Goal: Information Seeking & Learning: Learn about a topic

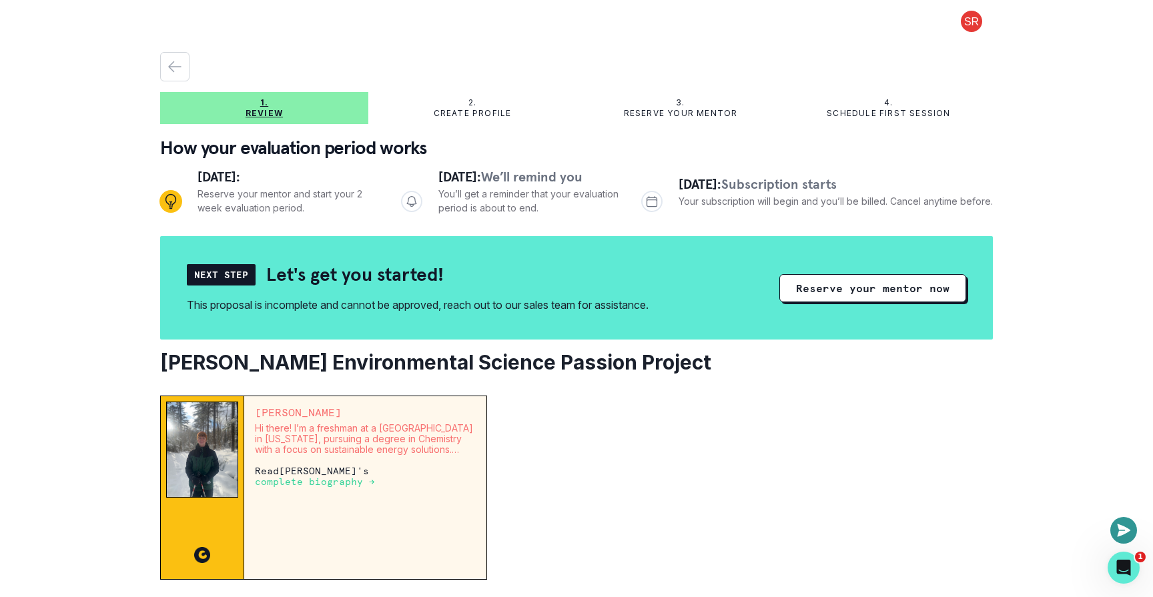
click at [969, 14] on button at bounding box center [971, 21] width 43 height 21
click at [170, 62] on icon "button" at bounding box center [175, 67] width 16 height 16
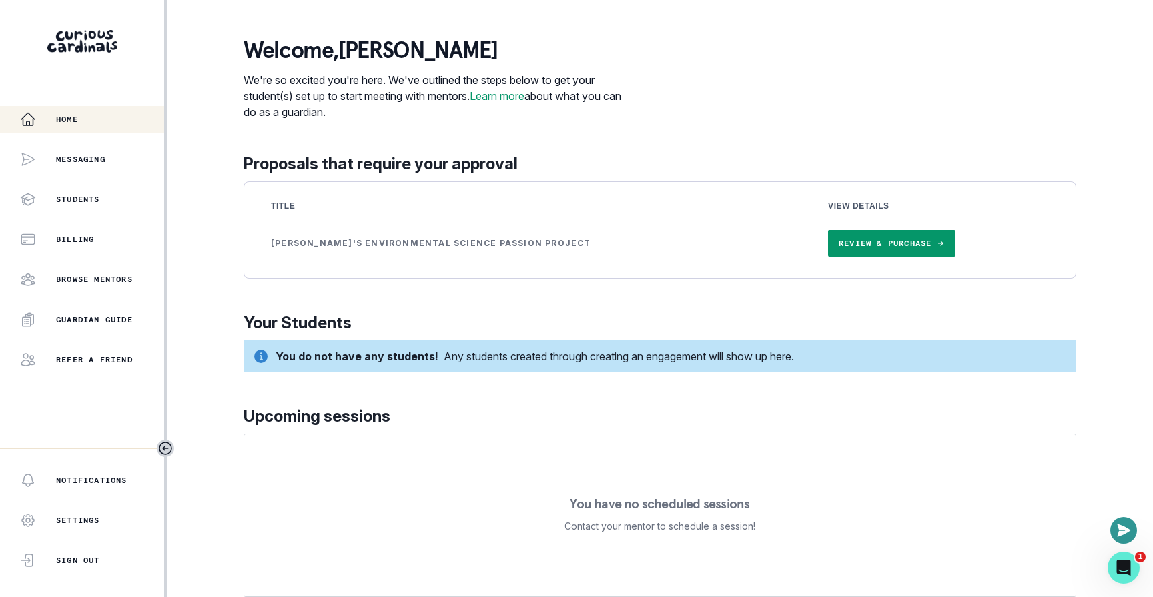
scroll to position [17, 0]
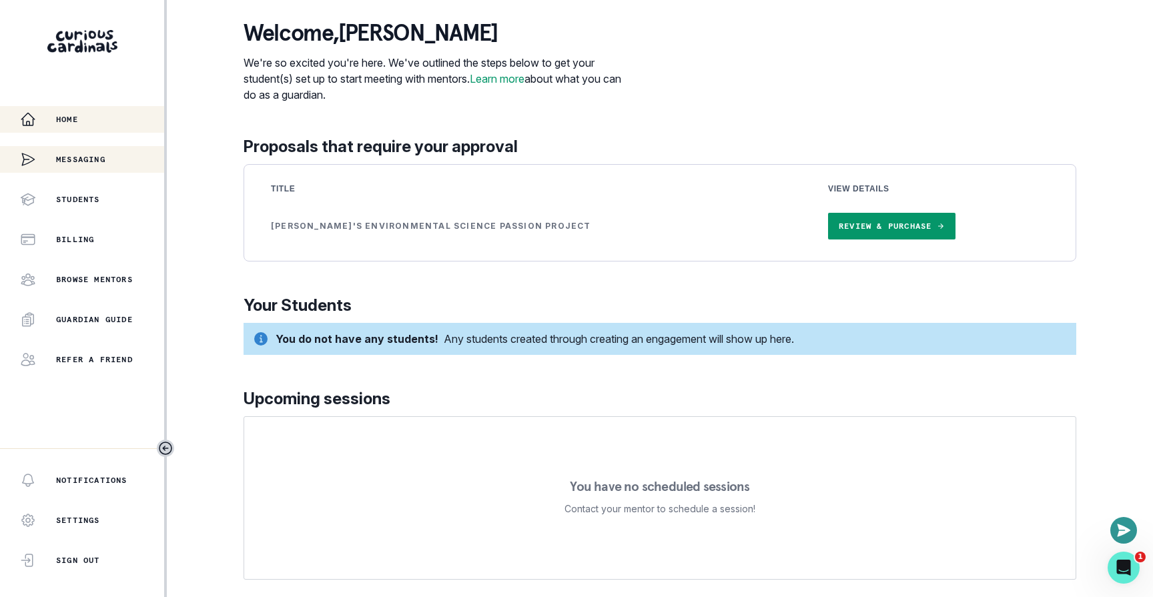
click at [69, 154] on p "Messaging" at bounding box center [80, 159] width 49 height 11
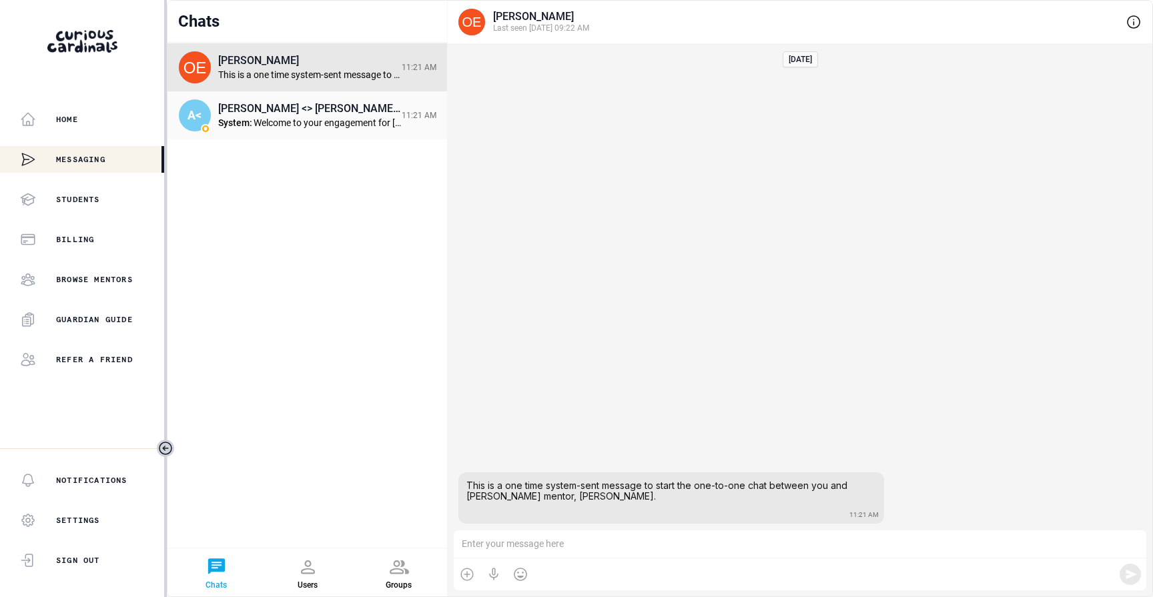
click at [309, 119] on div "Welcome to your engagement for [PERSON_NAME] Sustainability 1-to-1-course. You …" at bounding box center [328, 122] width 148 height 11
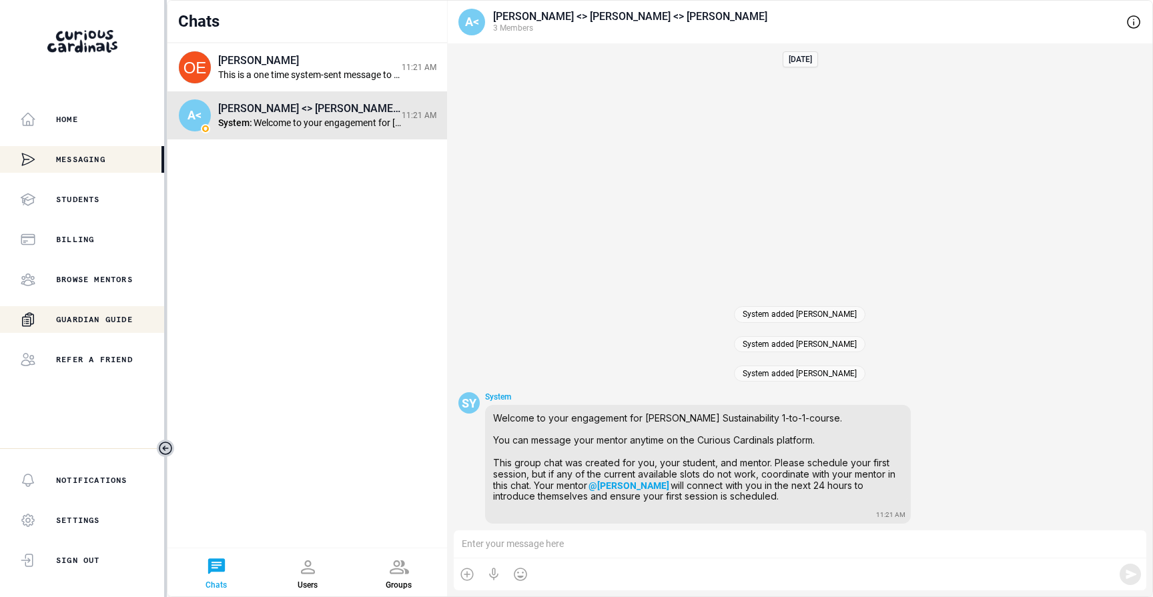
click at [109, 322] on p "Guardian Guide" at bounding box center [94, 319] width 77 height 11
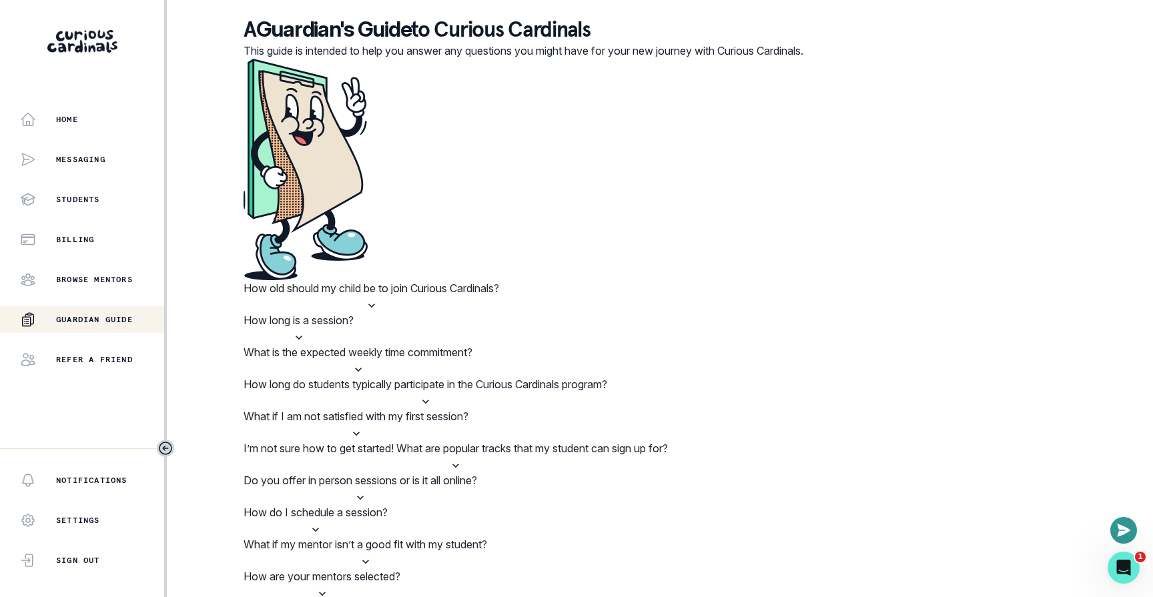
click at [472, 344] on p "What is the expected weekly time commitment?" at bounding box center [358, 352] width 229 height 16
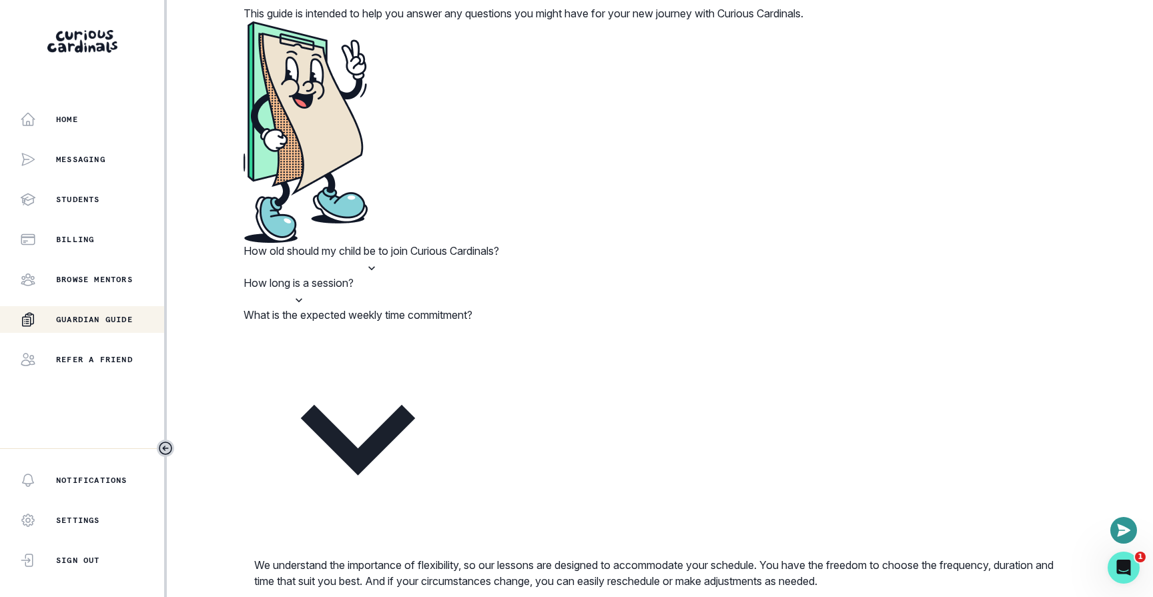
scroll to position [43, 0]
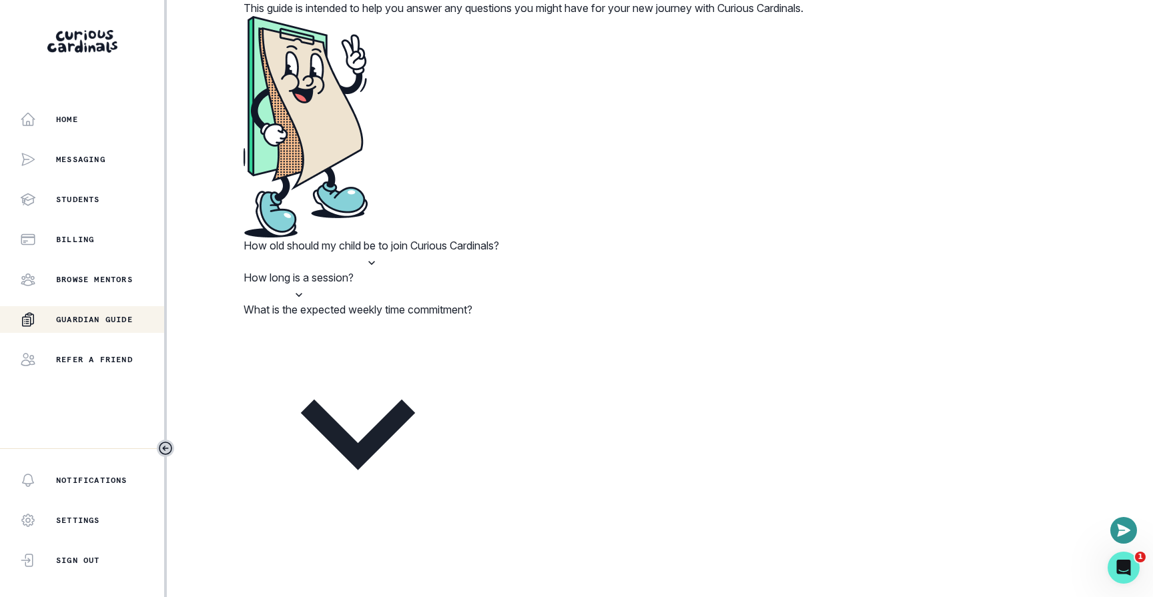
scroll to position [0, 0]
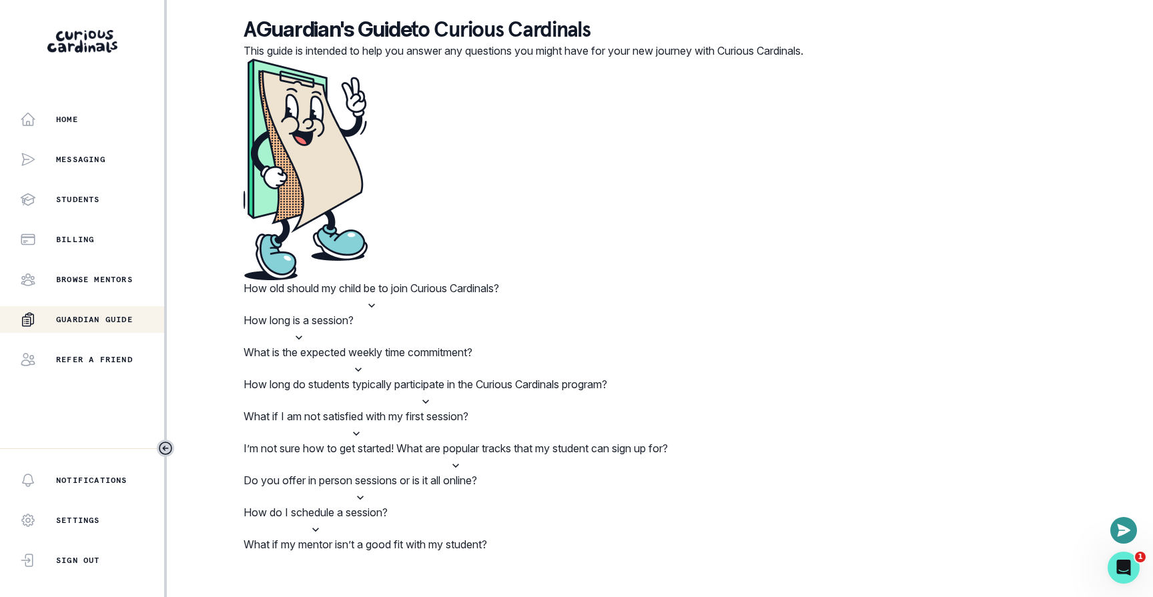
scroll to position [32, 0]
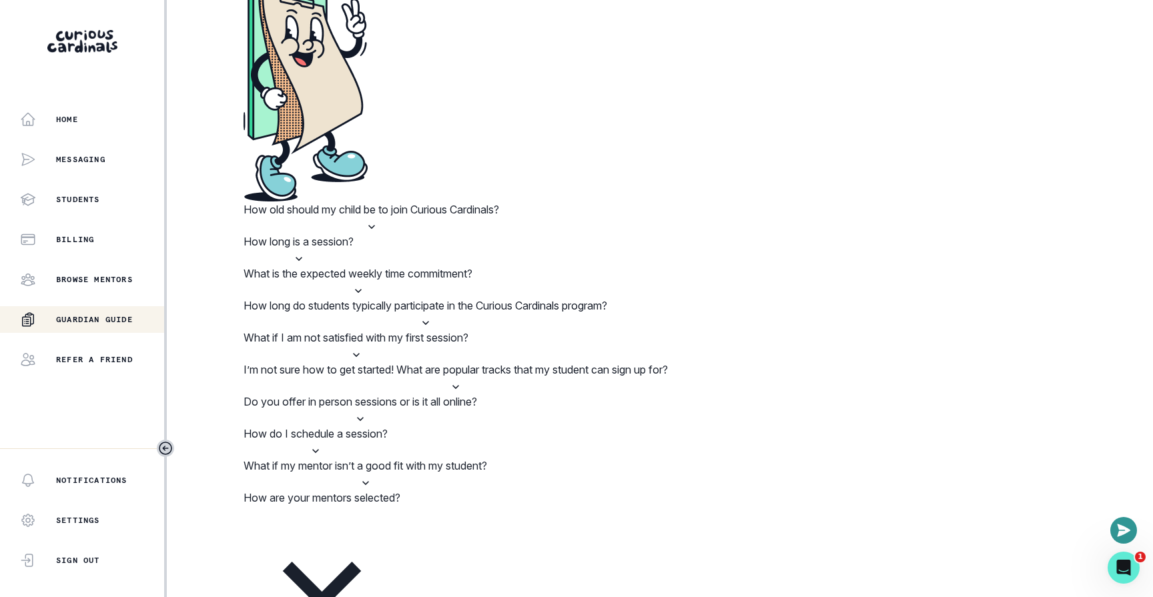
scroll to position [171, 0]
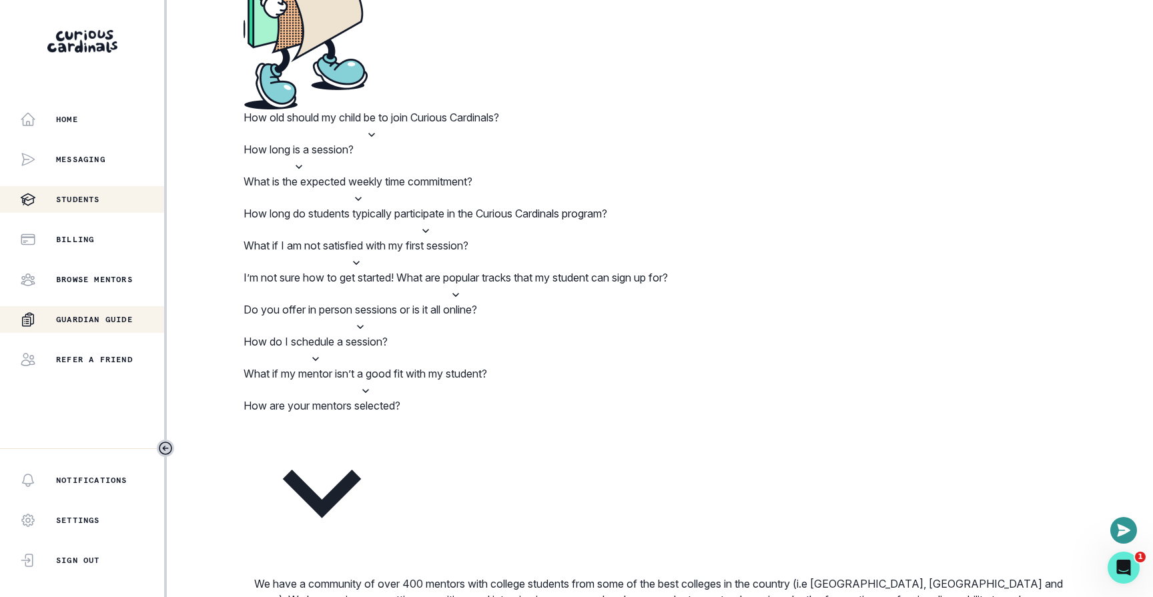
click at [76, 195] on p "Students" at bounding box center [78, 199] width 44 height 11
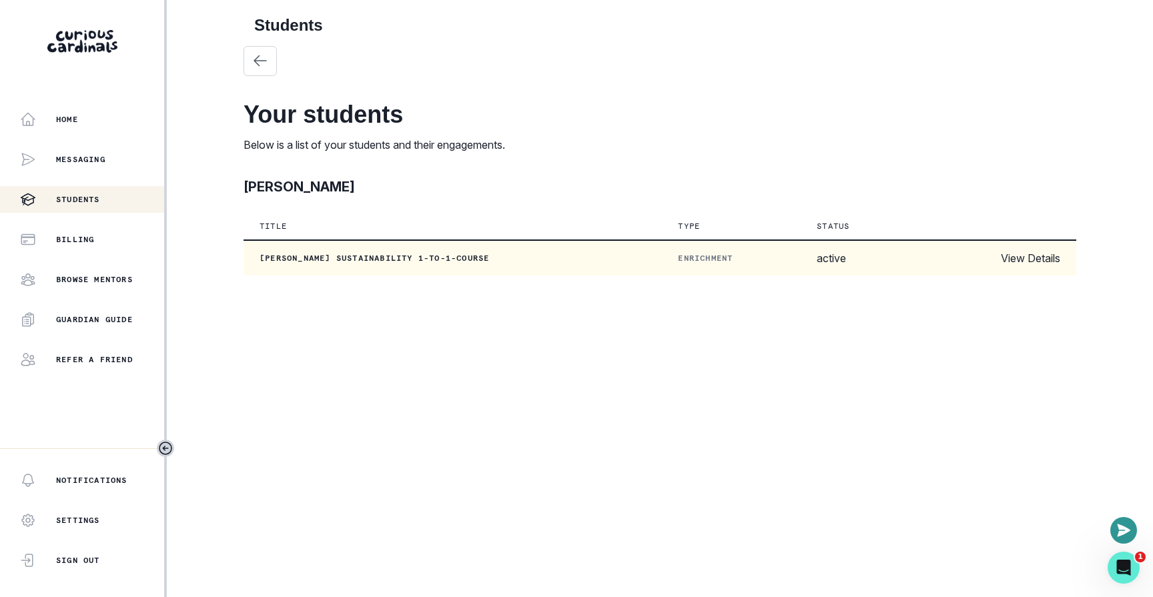
click at [1039, 252] on td "View Details" at bounding box center [1003, 257] width 146 height 35
click at [1039, 258] on link "View Details" at bounding box center [1030, 258] width 59 height 13
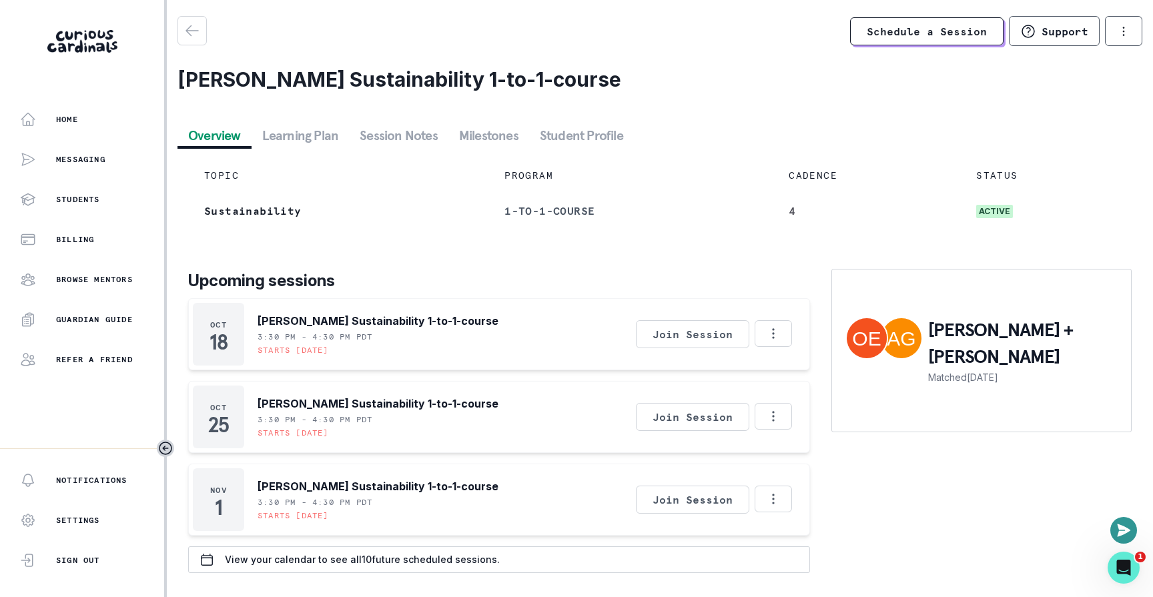
scroll to position [4, 0]
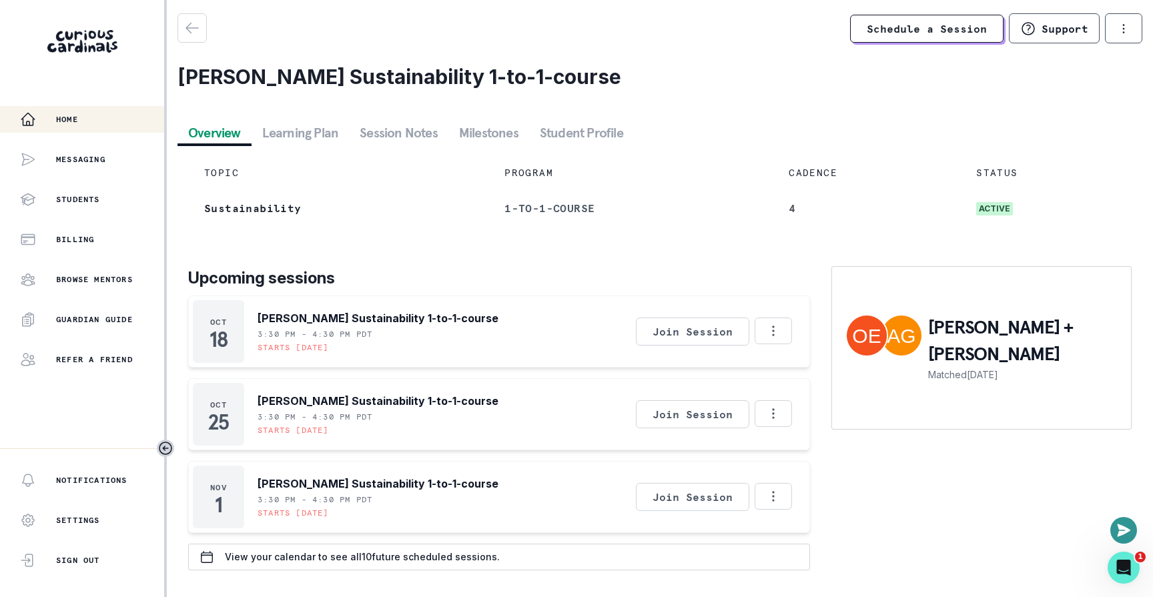
click at [65, 123] on p "Home" at bounding box center [67, 119] width 22 height 11
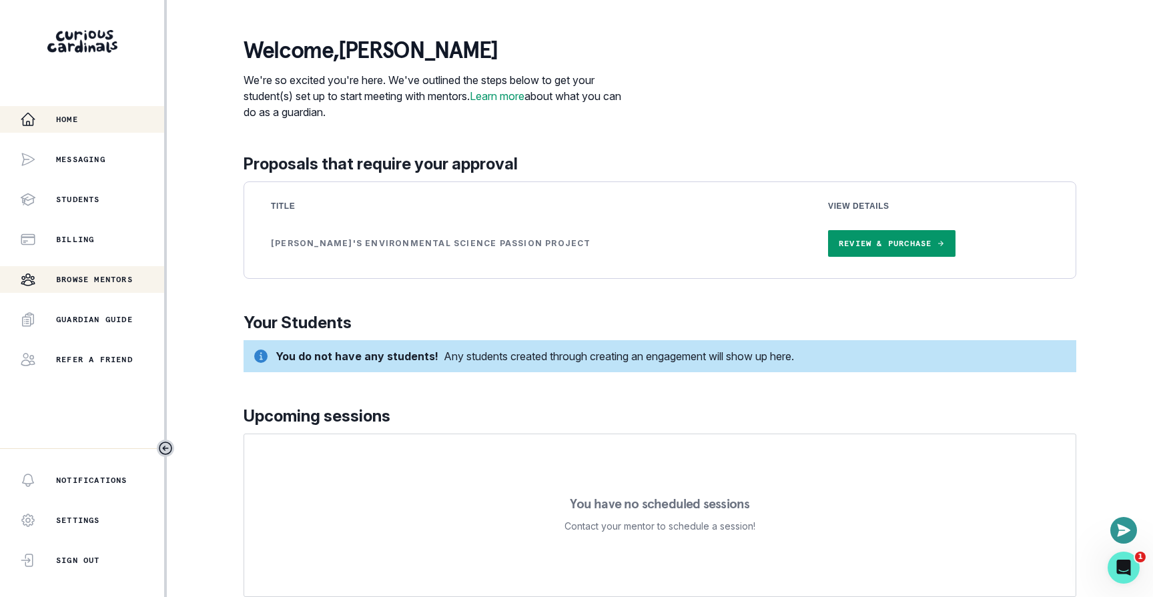
click at [75, 279] on p "Browse Mentors" at bounding box center [94, 279] width 77 height 11
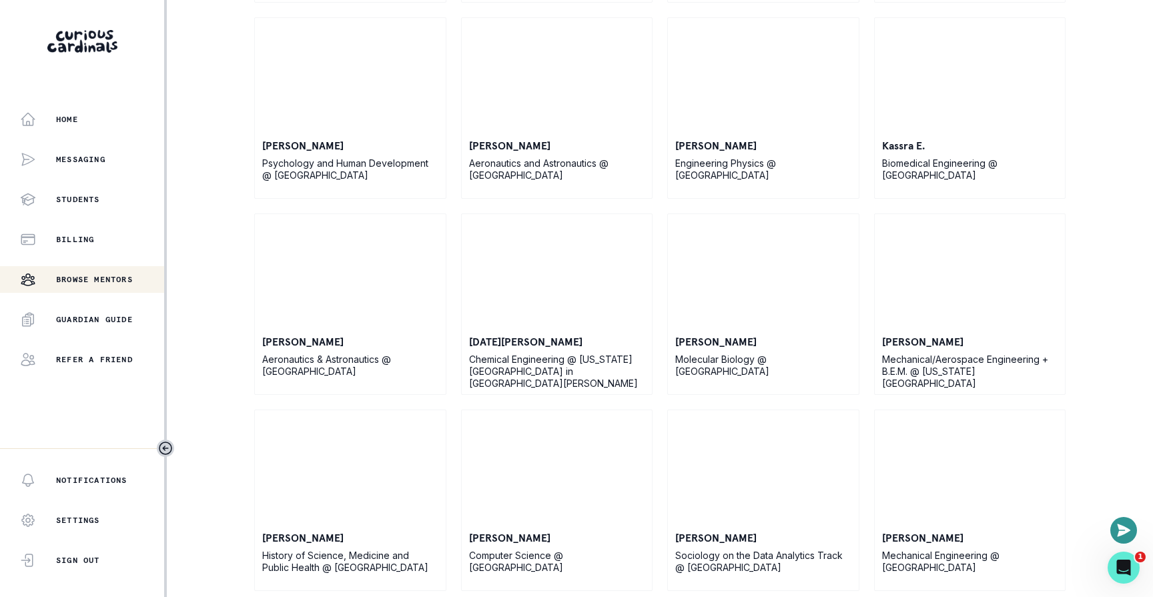
scroll to position [8761, 0]
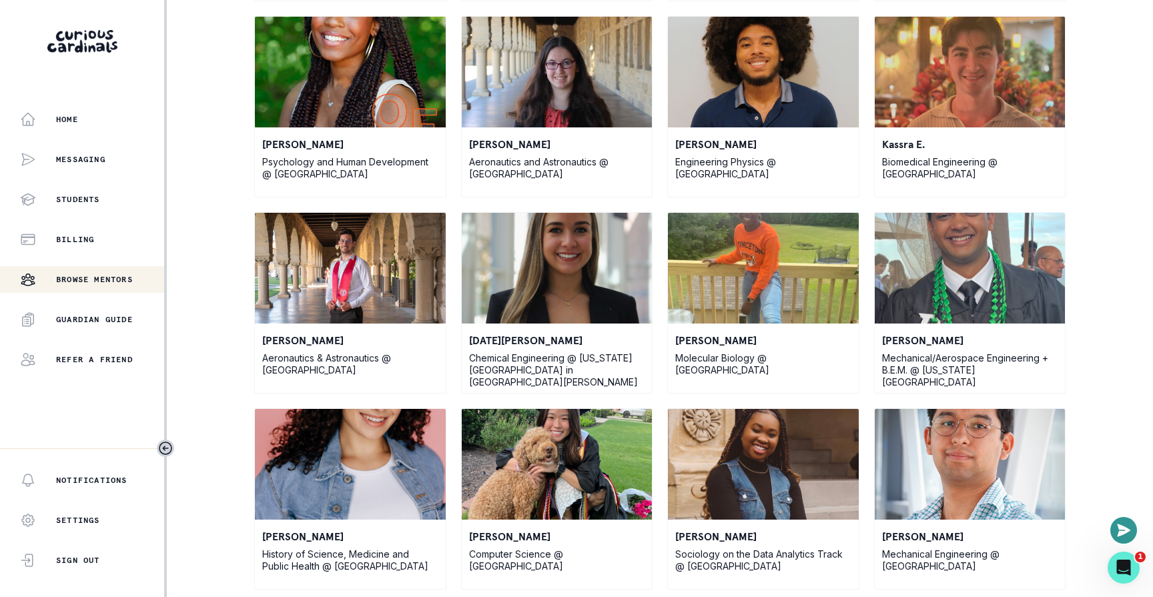
click at [484, 151] on p "[PERSON_NAME]" at bounding box center [557, 144] width 176 height 16
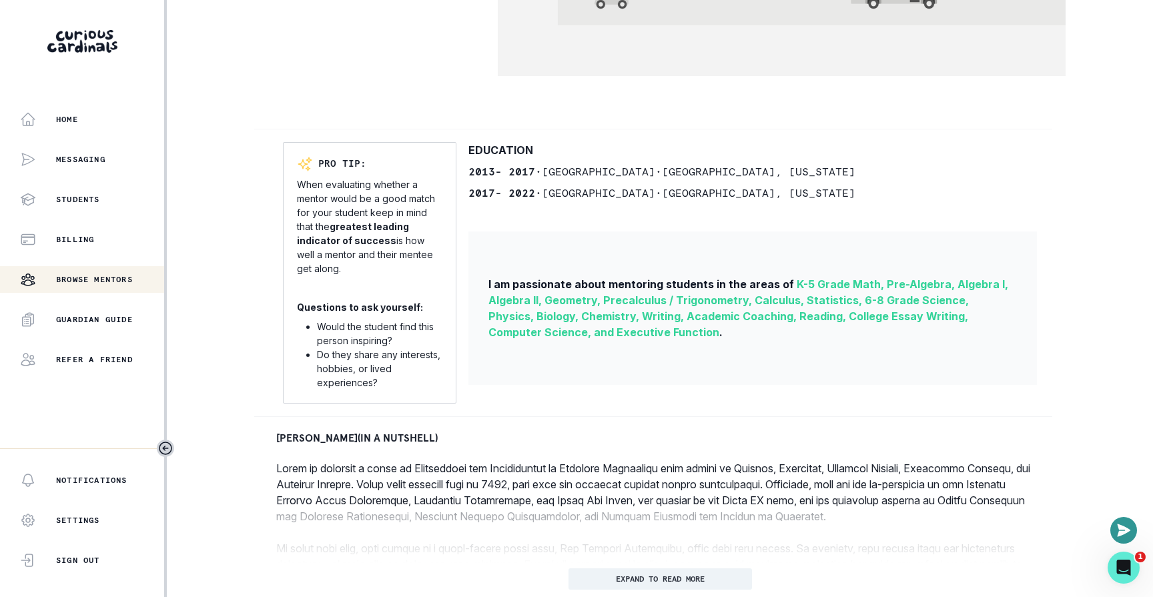
scroll to position [554, 0]
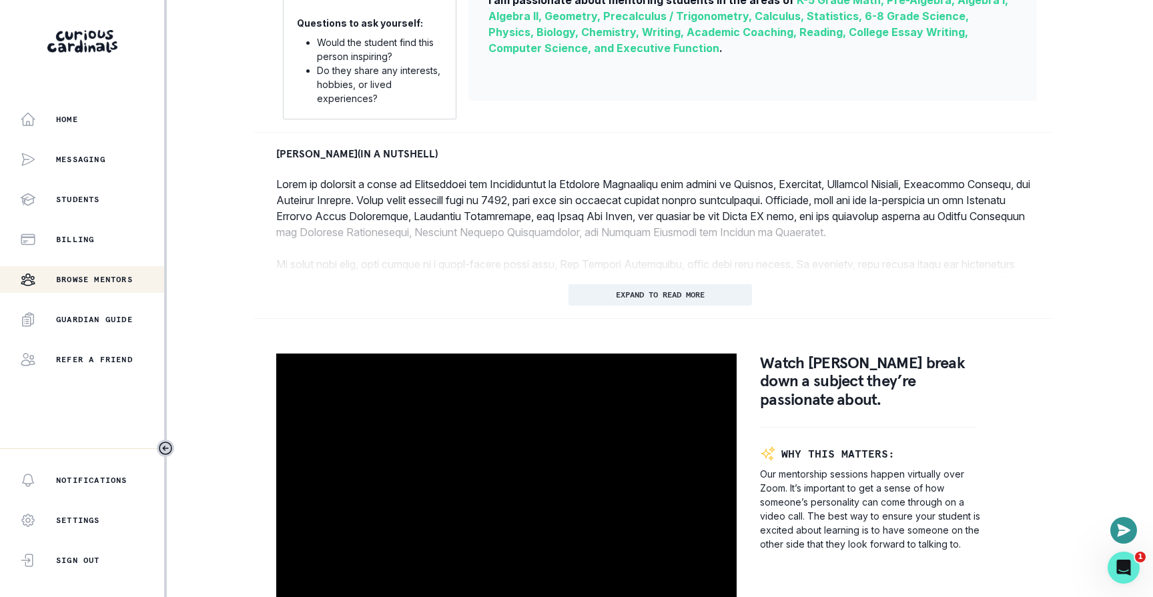
scroll to position [709, 0]
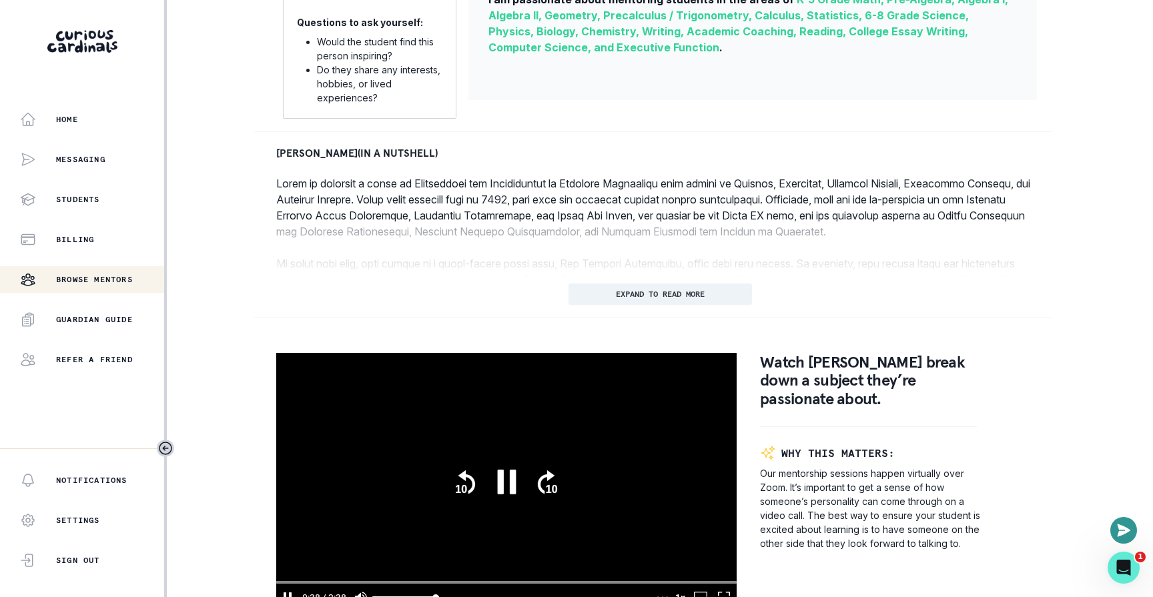
click at [628, 579] on input "seek" at bounding box center [506, 582] width 460 height 7
click at [686, 579] on input "seek" at bounding box center [506, 582] width 460 height 7
type input "149.062858999994"
click at [707, 579] on input "seek" at bounding box center [506, 582] width 460 height 7
click at [0, 0] on div "video player" at bounding box center [0, 0] width 0 height 0
